Goal: Information Seeking & Learning: Understand process/instructions

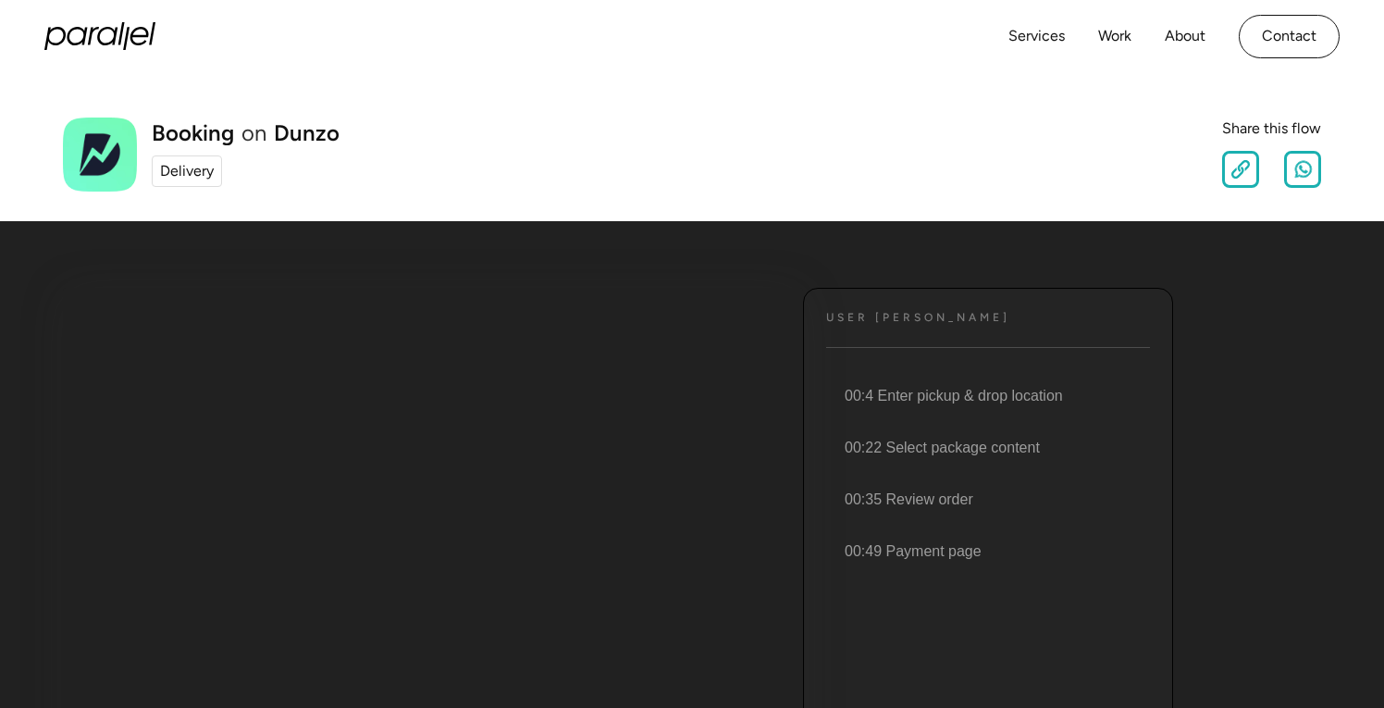
click at [188, 174] on div "Delivery" at bounding box center [187, 171] width 54 height 22
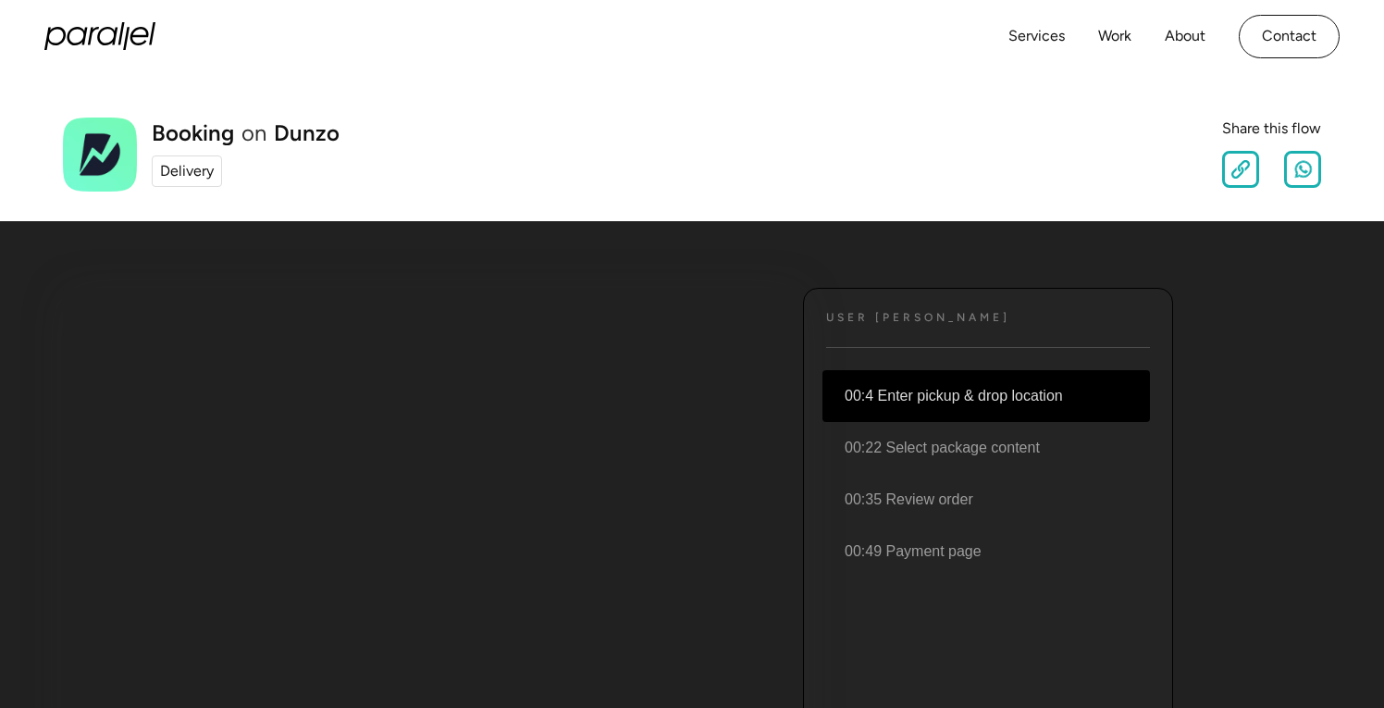
click at [909, 400] on li "00:4 Enter pickup & drop location" at bounding box center [987, 396] width 328 height 52
click at [926, 334] on div "User JOurney Text 00:4 Enter pickup & drop location 00:22 Select package conten…" at bounding box center [988, 565] width 370 height 555
click at [928, 402] on li "00:4 Enter pickup & drop location" at bounding box center [987, 396] width 328 height 52
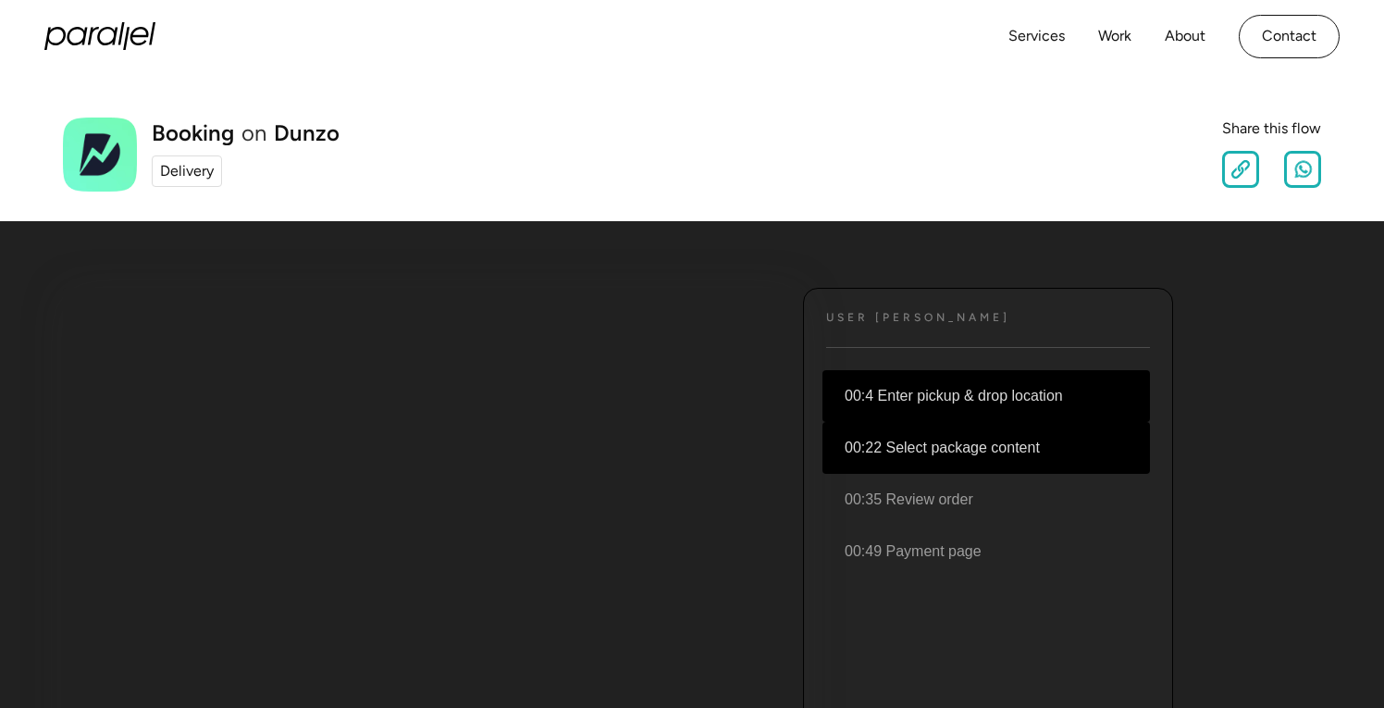
click at [924, 454] on li "00:22 Select package content" at bounding box center [987, 448] width 328 height 52
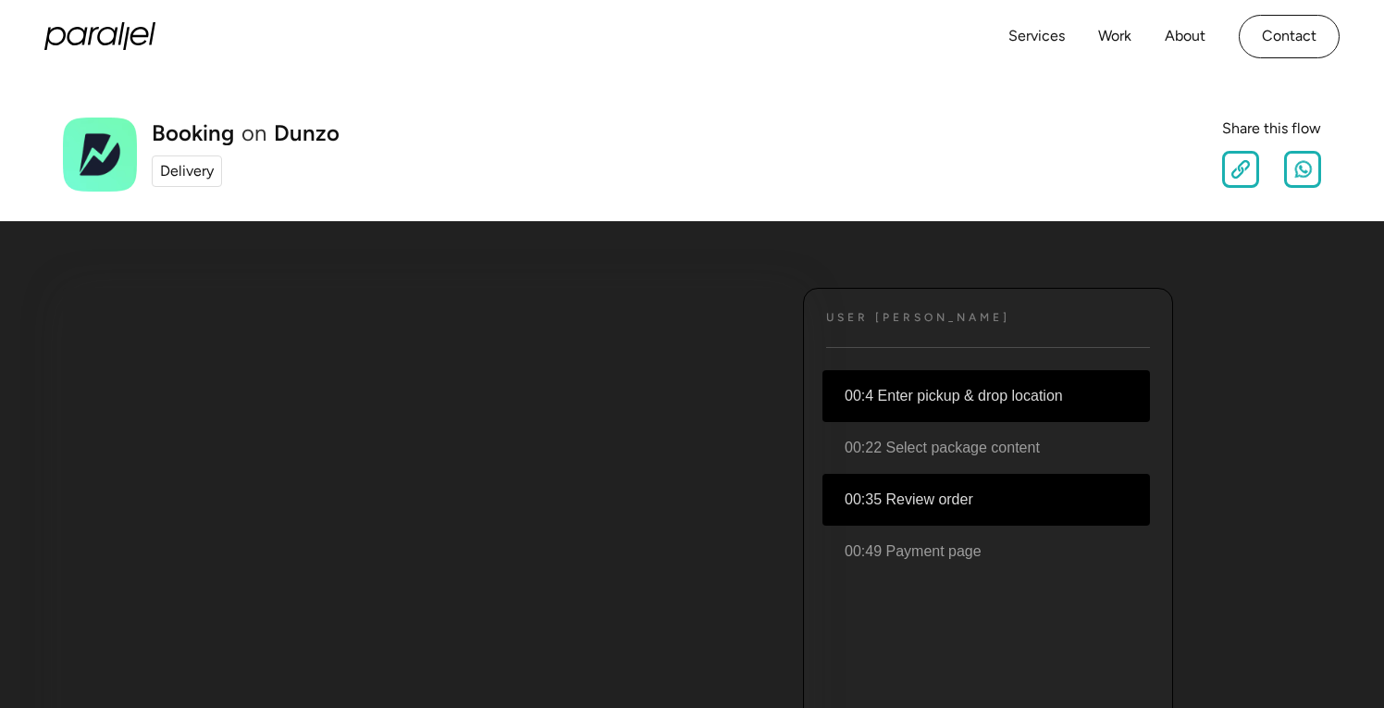
click at [923, 495] on li "00:35 Review order" at bounding box center [987, 500] width 328 height 52
click at [199, 167] on div "Delivery" at bounding box center [187, 171] width 54 height 22
